Goal: Find contact information: Find contact information

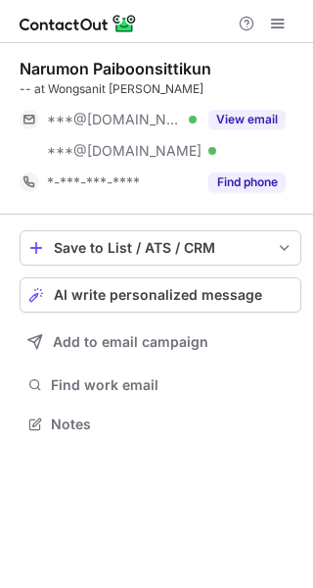
scroll to position [409, 313]
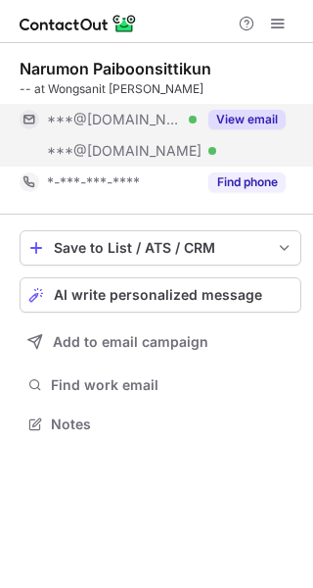
click at [229, 110] on button "View email" at bounding box center [247, 120] width 77 height 20
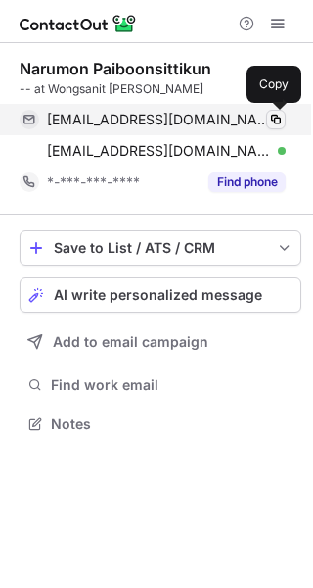
click at [275, 122] on span at bounding box center [276, 120] width 16 height 16
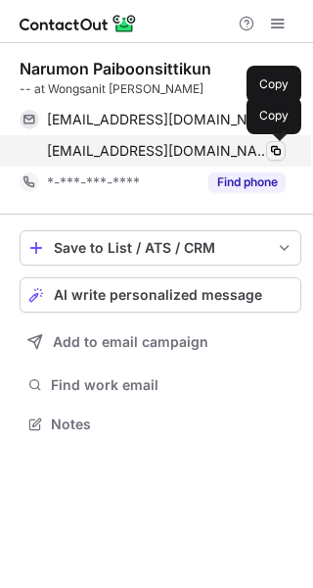
click at [283, 149] on span at bounding box center [276, 151] width 16 height 16
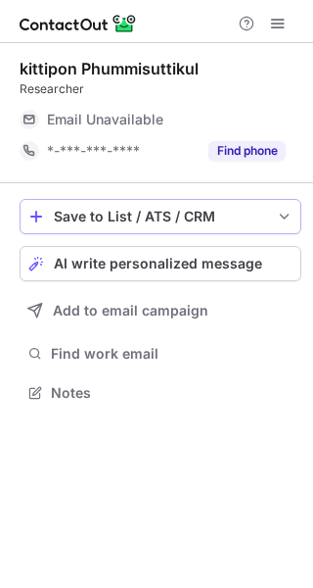
scroll to position [9, 10]
